Goal: Task Accomplishment & Management: Complete application form

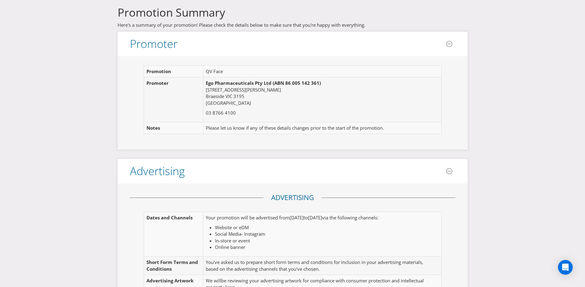
click at [226, 122] on td "Please let us know if any of these details changes prior to the start of the pr…" at bounding box center [318, 128] width 231 height 12
click at [254, 111] on p "03 8766 4100" at bounding box center [319, 113] width 227 height 6
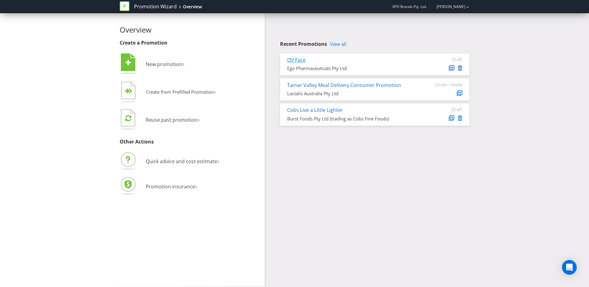
click at [301, 59] on link "QV Face" at bounding box center [296, 59] width 18 height 7
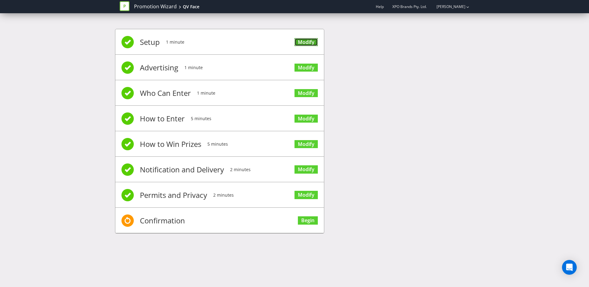
click at [314, 44] on link "Modify" at bounding box center [306, 42] width 23 height 8
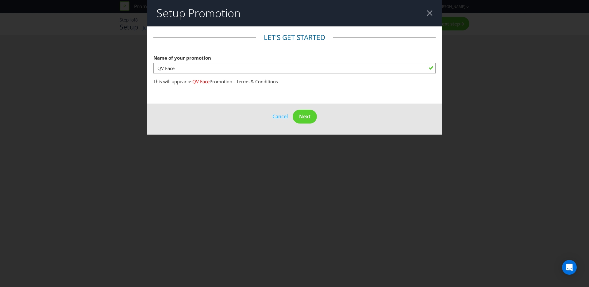
drag, startPoint x: 189, startPoint y: 60, endPoint x: 182, endPoint y: 67, distance: 10.4
click at [189, 61] on div "Name of your promotion QV Face" at bounding box center [294, 63] width 282 height 22
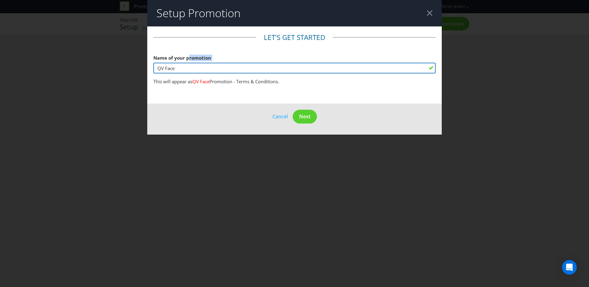
click at [178, 69] on input "QV Face" at bounding box center [294, 68] width 282 height 11
click at [168, 67] on input "QV Face" at bounding box center [294, 68] width 282 height 11
click at [186, 66] on input "QV Face" at bounding box center [294, 68] width 282 height 11
type input "QV Face 'Reset Day Off'"
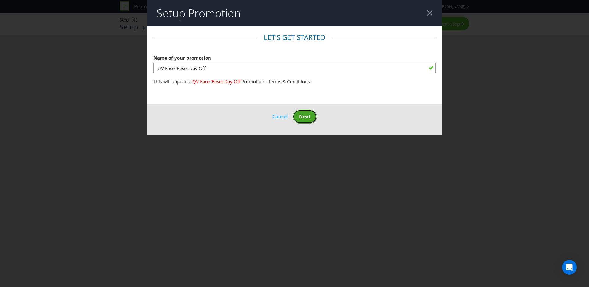
click at [310, 120] on button "Next" at bounding box center [305, 117] width 24 height 14
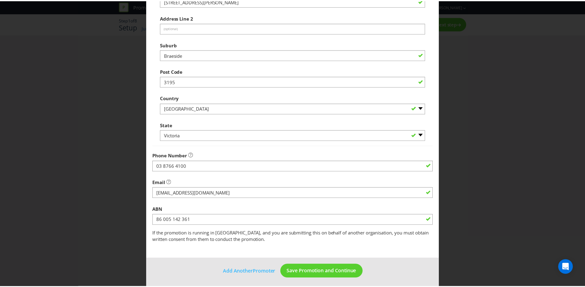
scroll to position [140, 0]
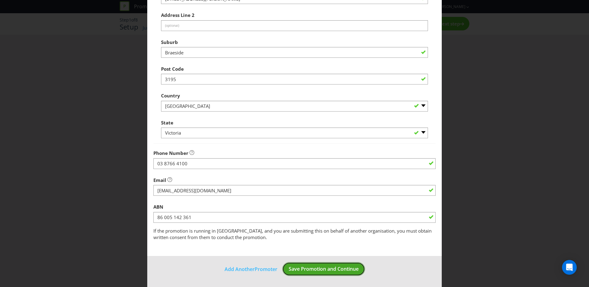
click at [320, 272] on span "Save Promotion and Continue" at bounding box center [324, 268] width 70 height 7
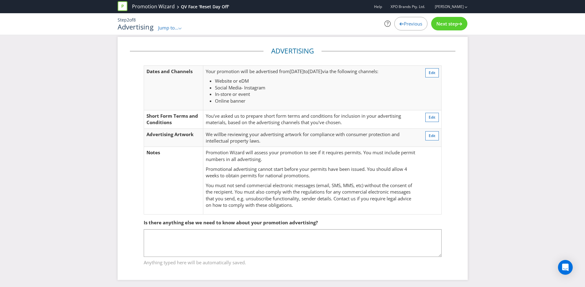
scroll to position [7, 0]
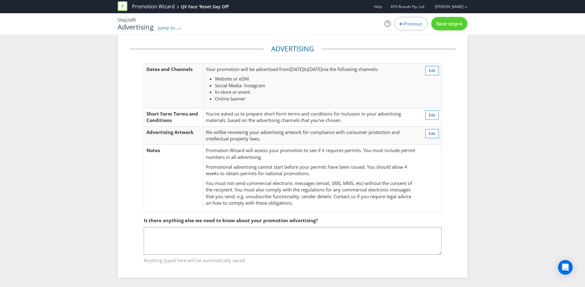
click at [448, 24] on span "Next step" at bounding box center [446, 24] width 21 height 6
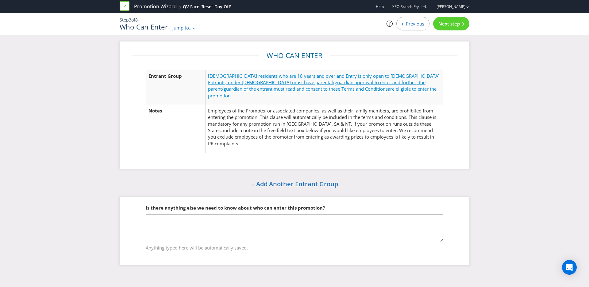
click at [275, 85] on span "[DEMOGRAPHIC_DATA] residents who are 18 years and over and Entry is only open t…" at bounding box center [324, 82] width 232 height 19
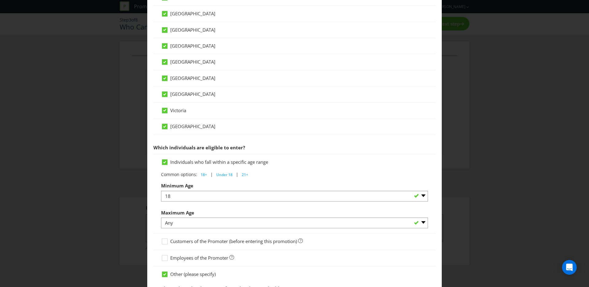
scroll to position [265, 0]
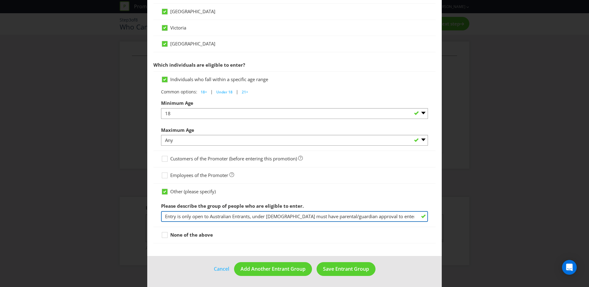
click at [330, 217] on input "Entry is only open to Australian Entrants, under [DEMOGRAPHIC_DATA] must have p…" at bounding box center [294, 216] width 267 height 11
drag, startPoint x: 396, startPoint y: 217, endPoint x: 458, endPoint y: 219, distance: 62.0
click at [458, 219] on div "Entrant Groups What type of entrant can enter this promotion? Individual person…" at bounding box center [294, 143] width 589 height 287
click at [230, 219] on input "Entry is only open to Australian Entrants, under [DEMOGRAPHIC_DATA] must have p…" at bounding box center [294, 216] width 267 height 11
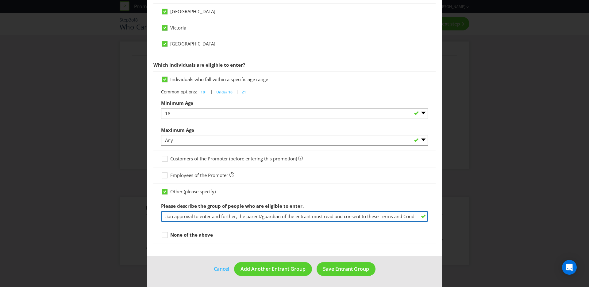
click at [215, 216] on input "Entry is only open to Australian Entrants, under [DEMOGRAPHIC_DATA] must have p…" at bounding box center [294, 216] width 267 height 11
drag, startPoint x: 190, startPoint y: 216, endPoint x: 453, endPoint y: 216, distance: 263.3
click at [453, 216] on div "Entrant Groups What type of entrant can enter this promotion? Individual person…" at bounding box center [294, 143] width 589 height 287
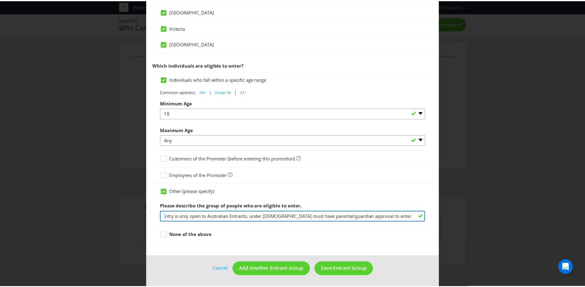
scroll to position [0, 0]
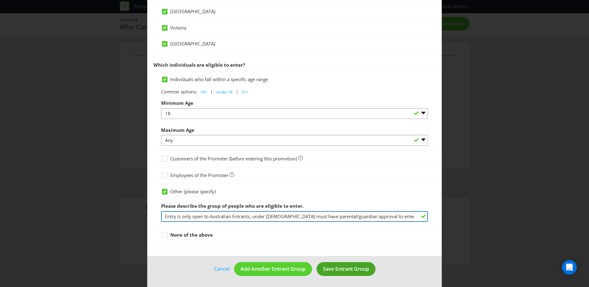
type input "Entry is only open to Australian Entrants, under [DEMOGRAPHIC_DATA] must have p…"
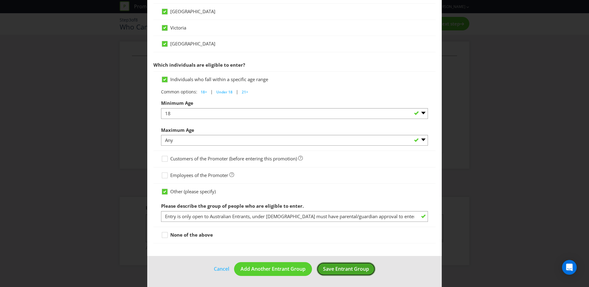
click at [350, 270] on span "Save Entrant Group" at bounding box center [346, 268] width 46 height 7
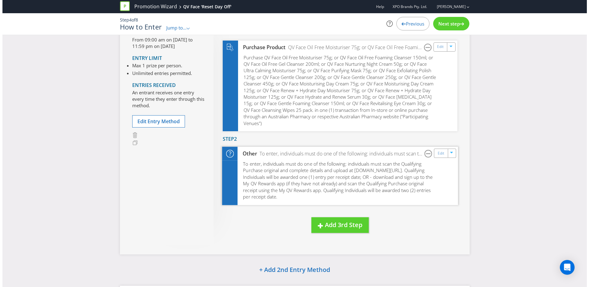
scroll to position [55, 0]
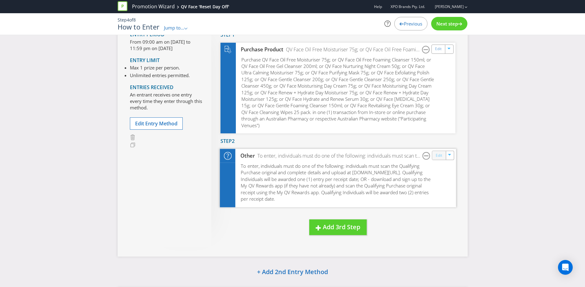
click at [435, 152] on link "Edit" at bounding box center [438, 155] width 6 height 7
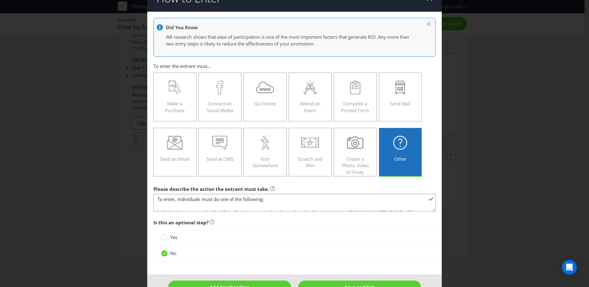
scroll to position [32, 0]
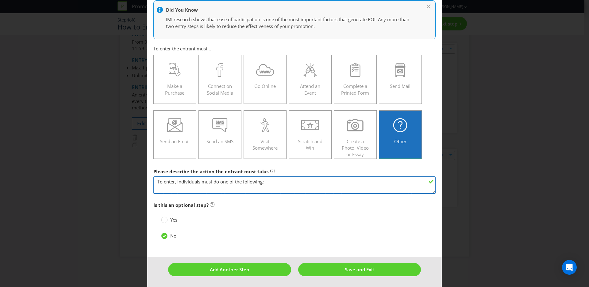
click at [300, 190] on textarea "To enter, individuals must do one of the following: individuals must scan the Q…" at bounding box center [294, 184] width 282 height 17
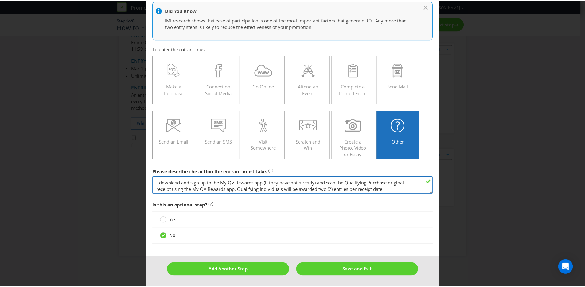
scroll to position [33, 0]
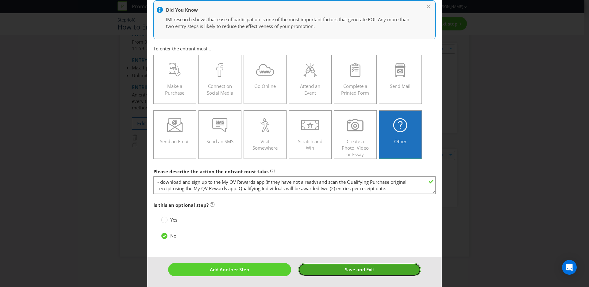
click at [379, 271] on button "Save and Exit" at bounding box center [359, 269] width 123 height 13
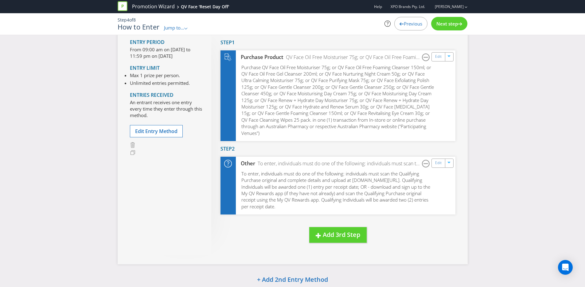
scroll to position [47, 0]
drag, startPoint x: 148, startPoint y: 78, endPoint x: 171, endPoint y: 87, distance: 25.0
click at [171, 87] on ul "Max 1 prize per person. Unlimited entries permitted." at bounding box center [160, 80] width 60 height 15
click at [177, 87] on ul "Max 1 prize per person. Unlimited entries permitted." at bounding box center [160, 80] width 60 height 15
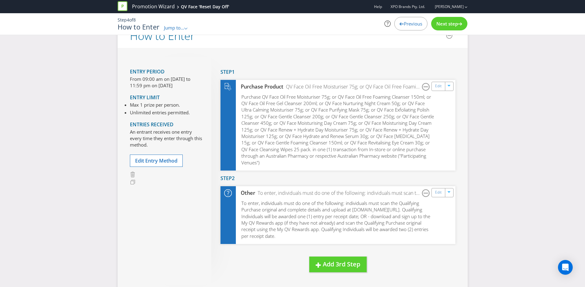
scroll to position [12, 0]
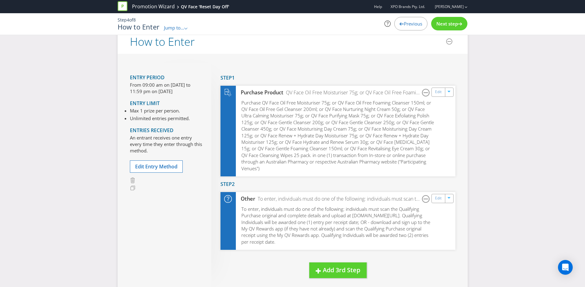
click at [452, 25] on span "Next step" at bounding box center [446, 24] width 21 height 6
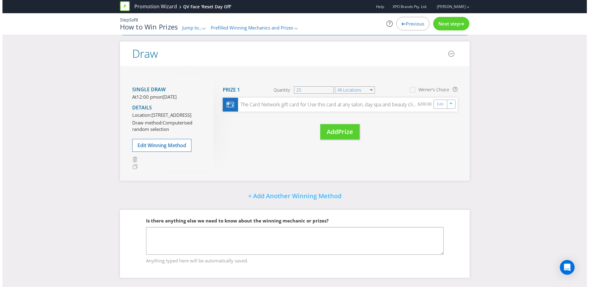
scroll to position [64, 0]
click at [438, 100] on link "Edit" at bounding box center [438, 103] width 6 height 7
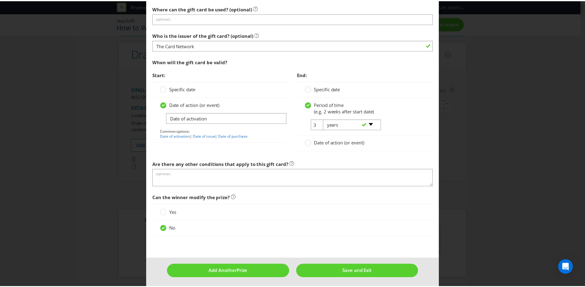
scroll to position [632, 0]
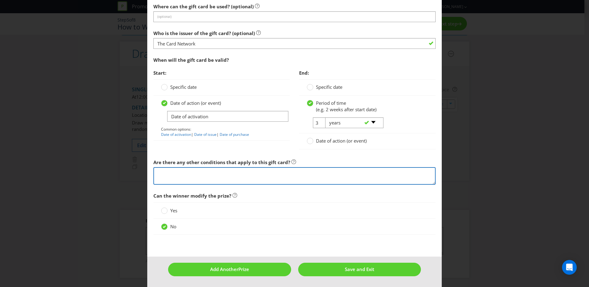
click at [294, 176] on textarea at bounding box center [294, 175] width 282 height 17
paste textarea "[URL][DOMAIN_NAME]"
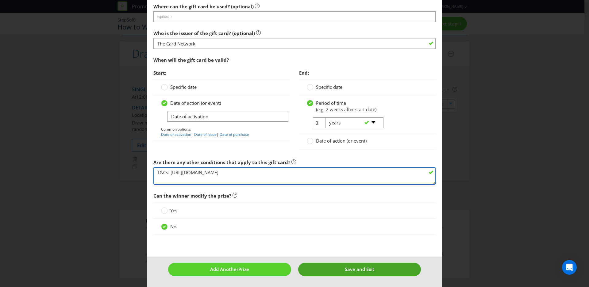
type textarea "T&Cs: [URL][DOMAIN_NAME]"
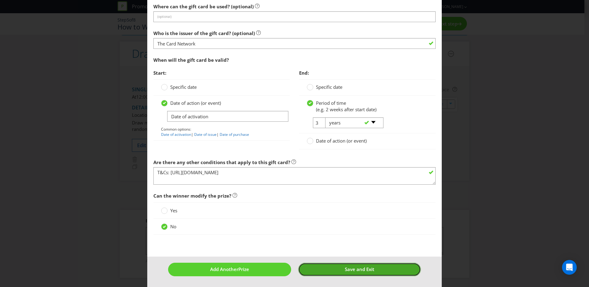
click at [381, 265] on button "Save and Exit" at bounding box center [359, 268] width 123 height 13
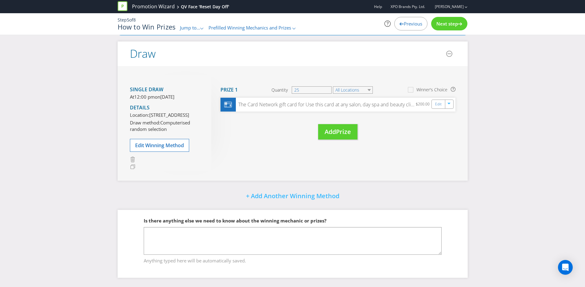
scroll to position [65, 0]
click at [453, 18] on div "Next step" at bounding box center [449, 24] width 36 height 14
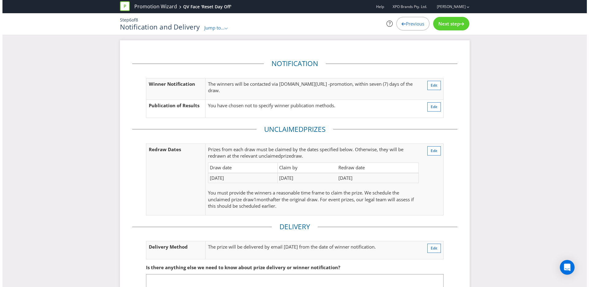
scroll to position [2, 0]
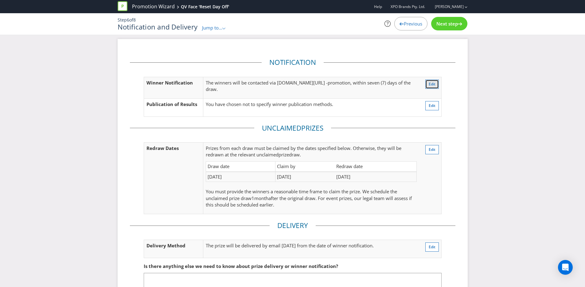
click at [431, 85] on span "Edit" at bounding box center [431, 83] width 7 height 5
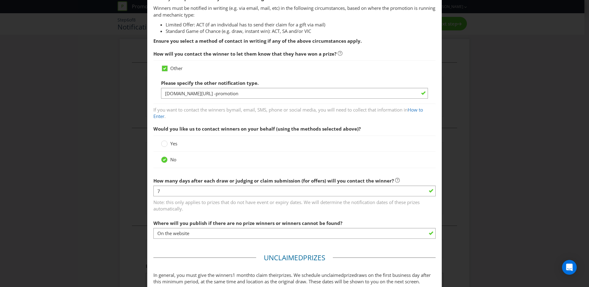
scroll to position [122, 0]
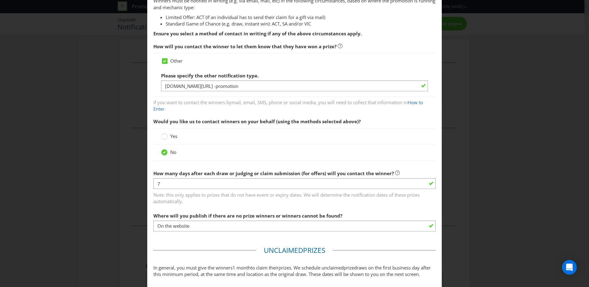
click at [170, 64] on div at bounding box center [294, 64] width 267 height 1
click at [171, 63] on span "Other" at bounding box center [176, 61] width 12 height 6
click at [0, 0] on input "Other" at bounding box center [0, 0] width 0 height 0
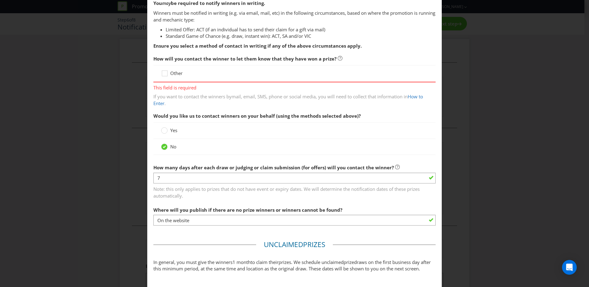
scroll to position [73, 0]
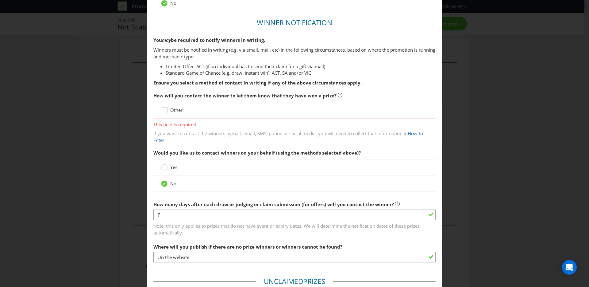
click at [172, 114] on div "Other" at bounding box center [294, 110] width 282 height 17
click at [168, 110] on icon at bounding box center [165, 111] width 9 height 9
click at [0, 0] on input "Other" at bounding box center [0, 0] width 0 height 0
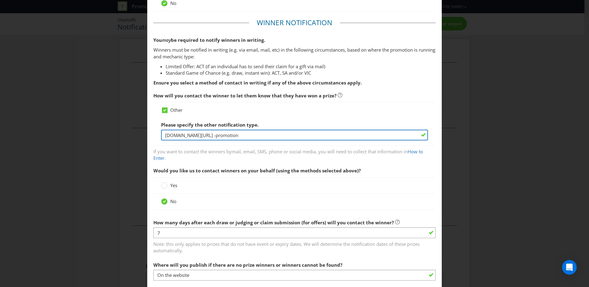
click at [230, 130] on input "[DOMAIN_NAME][URL] -promotion" at bounding box center [294, 135] width 267 height 11
click at [277, 133] on input "[DOMAIN_NAME][URL] -promotion" at bounding box center [294, 135] width 267 height 11
drag, startPoint x: 297, startPoint y: 133, endPoint x: 120, endPoint y: 127, distance: 176.6
click at [120, 127] on div "Notification and Delivery Based on your previous answers, you are not required …" at bounding box center [294, 143] width 589 height 287
type input "Email"
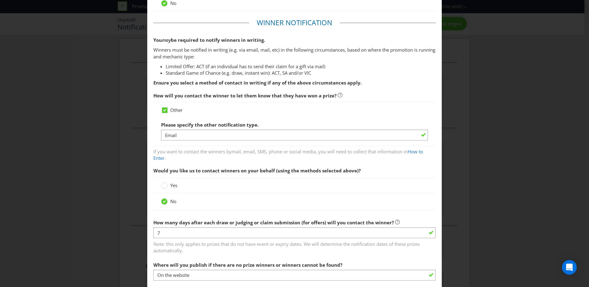
click at [396, 163] on fieldset "Winner Notification You may be required to notify winners in writing. Winners m…" at bounding box center [294, 151] width 282 height 267
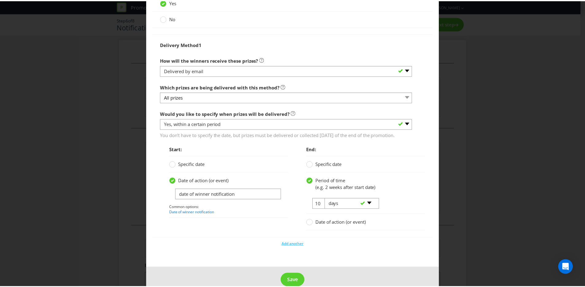
scroll to position [474, 0]
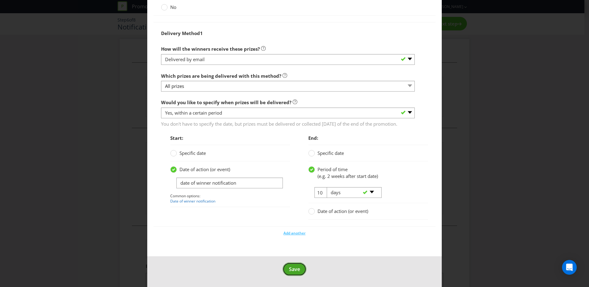
click at [288, 264] on button "Save" at bounding box center [295, 269] width 24 height 14
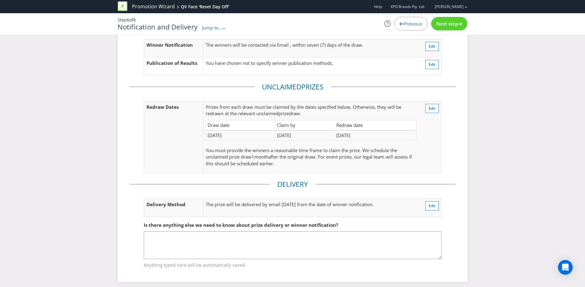
scroll to position [45, 0]
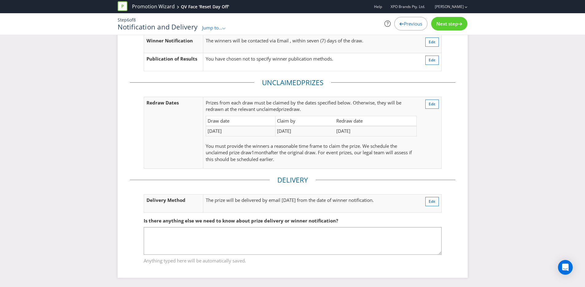
click at [462, 23] on icon at bounding box center [460, 23] width 4 height 3
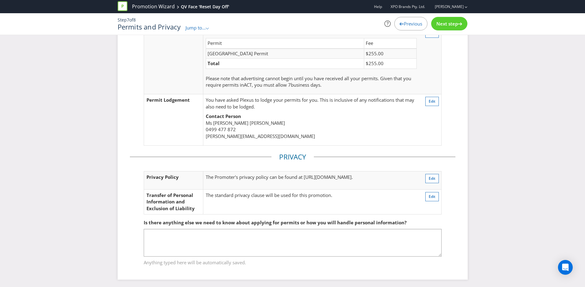
scroll to position [46, 0]
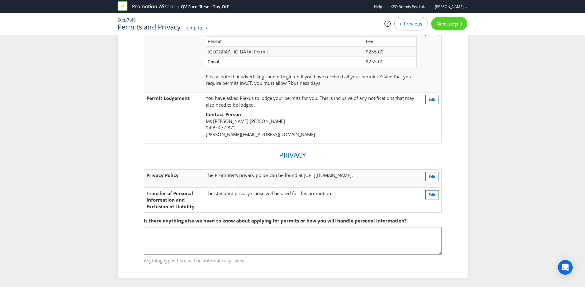
click at [451, 26] on span "Next step" at bounding box center [446, 24] width 21 height 6
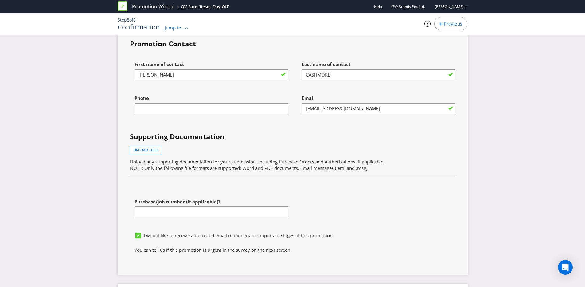
scroll to position [1981, 0]
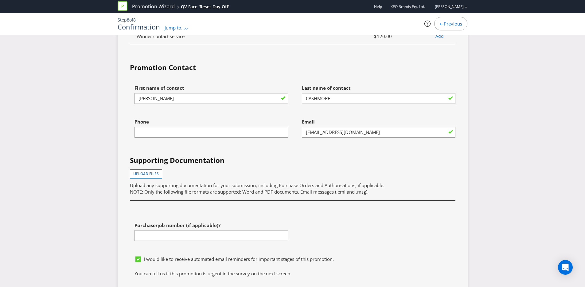
drag, startPoint x: 204, startPoint y: 126, endPoint x: 202, endPoint y: 122, distance: 4.5
click at [204, 126] on div "Phone" at bounding box center [208, 132] width 167 height 34
click at [203, 127] on input "text" at bounding box center [210, 132] width 153 height 11
type input "0451048104"
click at [380, 136] on div "Email [EMAIL_ADDRESS][DOMAIN_NAME]" at bounding box center [376, 132] width 167 height 34
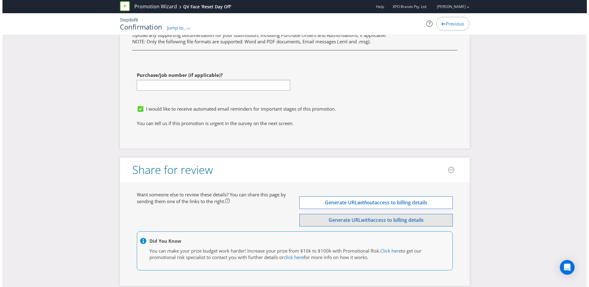
scroll to position [2148, 0]
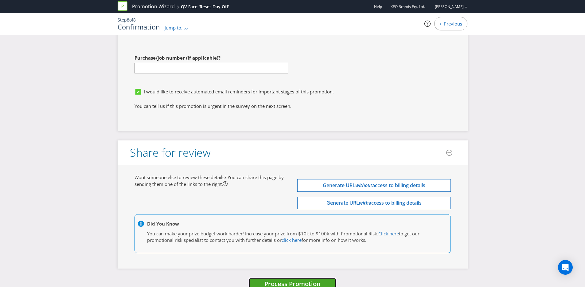
click at [310, 279] on span "Process Promotion" at bounding box center [292, 283] width 56 height 8
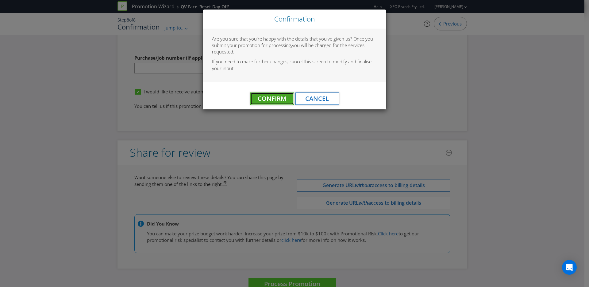
click at [273, 100] on span "Confirm" at bounding box center [272, 98] width 29 height 8
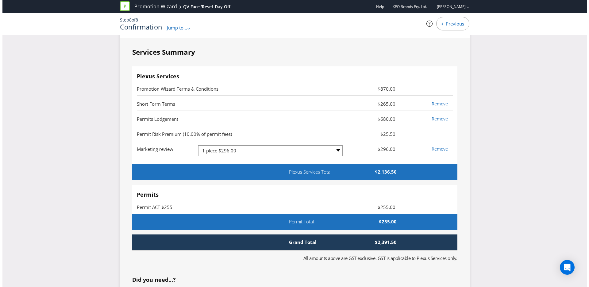
scroll to position [0, 0]
